Goal: Check status

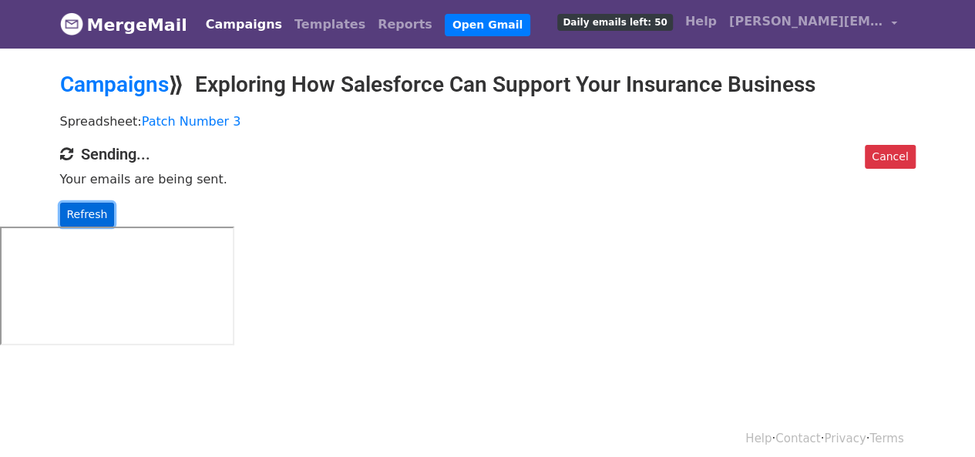
click at [83, 221] on link "Refresh" at bounding box center [87, 215] width 55 height 24
